Goal: Navigation & Orientation: Find specific page/section

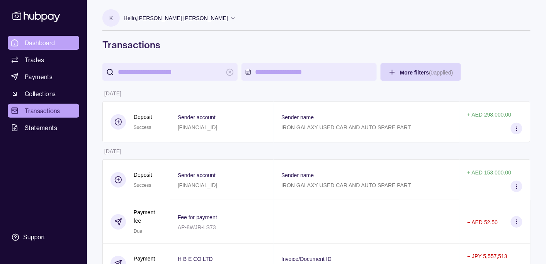
click at [32, 41] on span "Dashboard" at bounding box center [40, 42] width 31 height 9
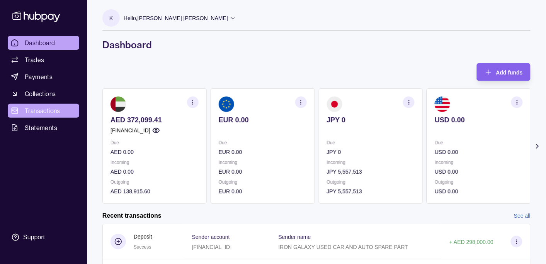
click at [42, 111] on span "Transactions" at bounding box center [43, 110] width 36 height 9
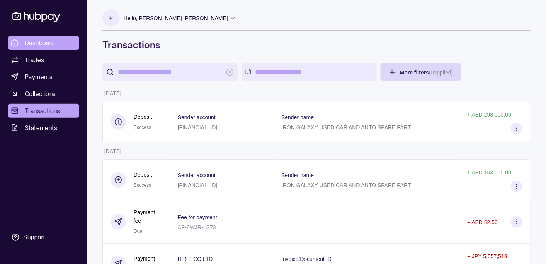
click at [43, 43] on span "Dashboard" at bounding box center [40, 42] width 31 height 9
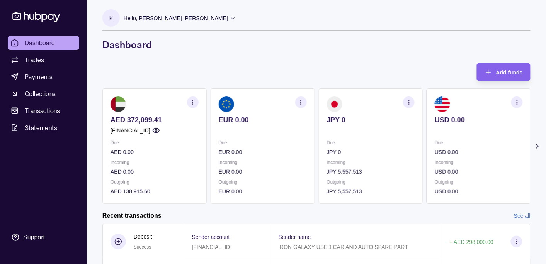
click at [172, 17] on p "Hello, [PERSON_NAME] [PERSON_NAME]" at bounding box center [176, 18] width 104 height 9
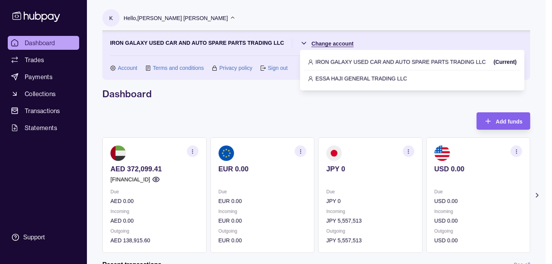
click at [327, 44] on html "Dashboard Trades Payments Collections Transactions Statements Support K Hello, …" at bounding box center [276, 237] width 552 height 474
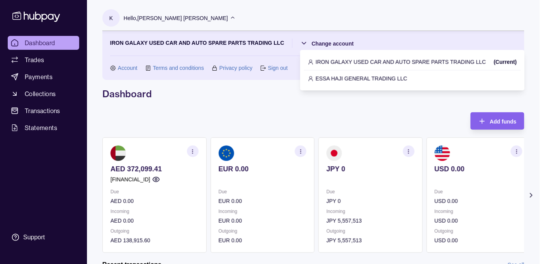
click at [276, 101] on html "Dashboard Trades Payments Collections Transactions Statements Support K Hello, …" at bounding box center [273, 237] width 546 height 474
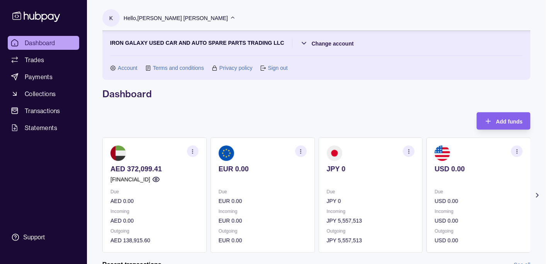
click at [187, 20] on p "Hello, [PERSON_NAME] [PERSON_NAME]" at bounding box center [176, 18] width 104 height 9
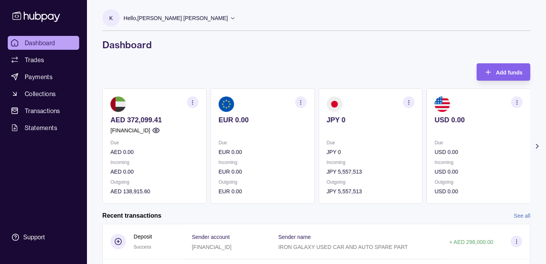
click at [186, 16] on p "Hello, [PERSON_NAME] [PERSON_NAME]" at bounding box center [176, 18] width 104 height 9
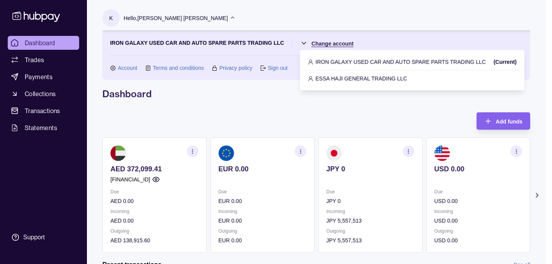
click at [312, 40] on html "Dashboard Trades Payments Collections Transactions Statements Support K Hello, …" at bounding box center [276, 237] width 552 height 474
click at [337, 75] on p "ESSA HAJI GENERAL TRADING LLC" at bounding box center [362, 78] width 92 height 9
